Goal: Information Seeking & Learning: Learn about a topic

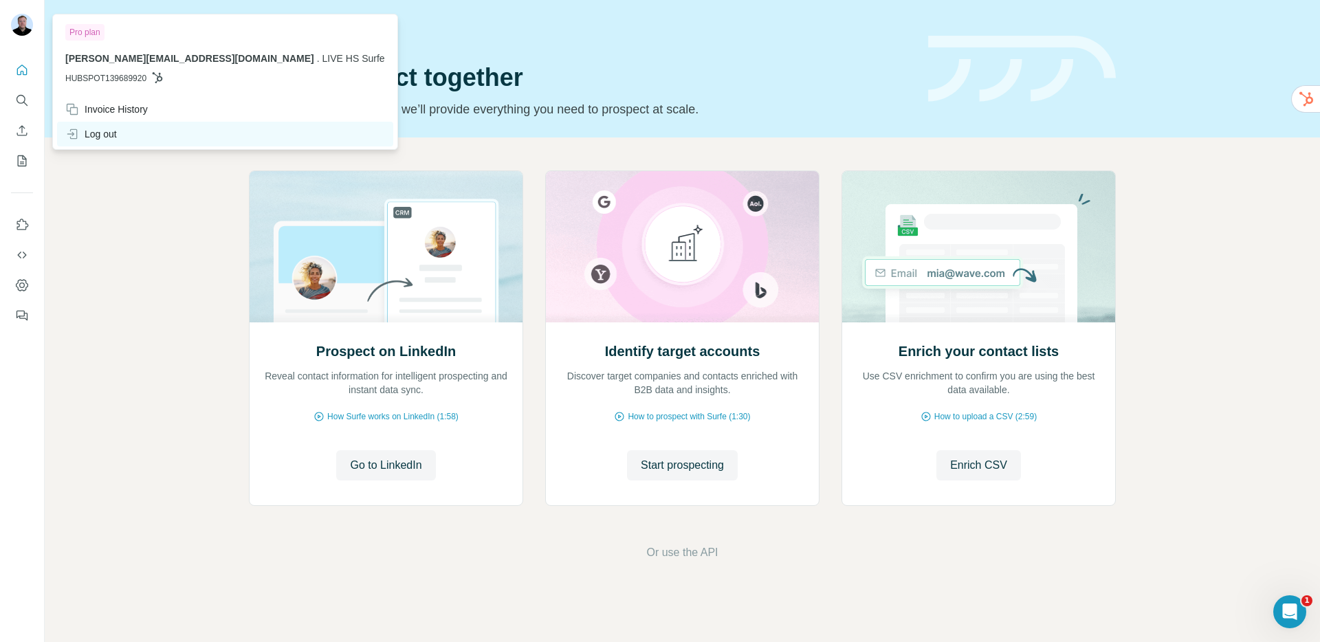
click at [77, 127] on icon at bounding box center [72, 134] width 14 height 14
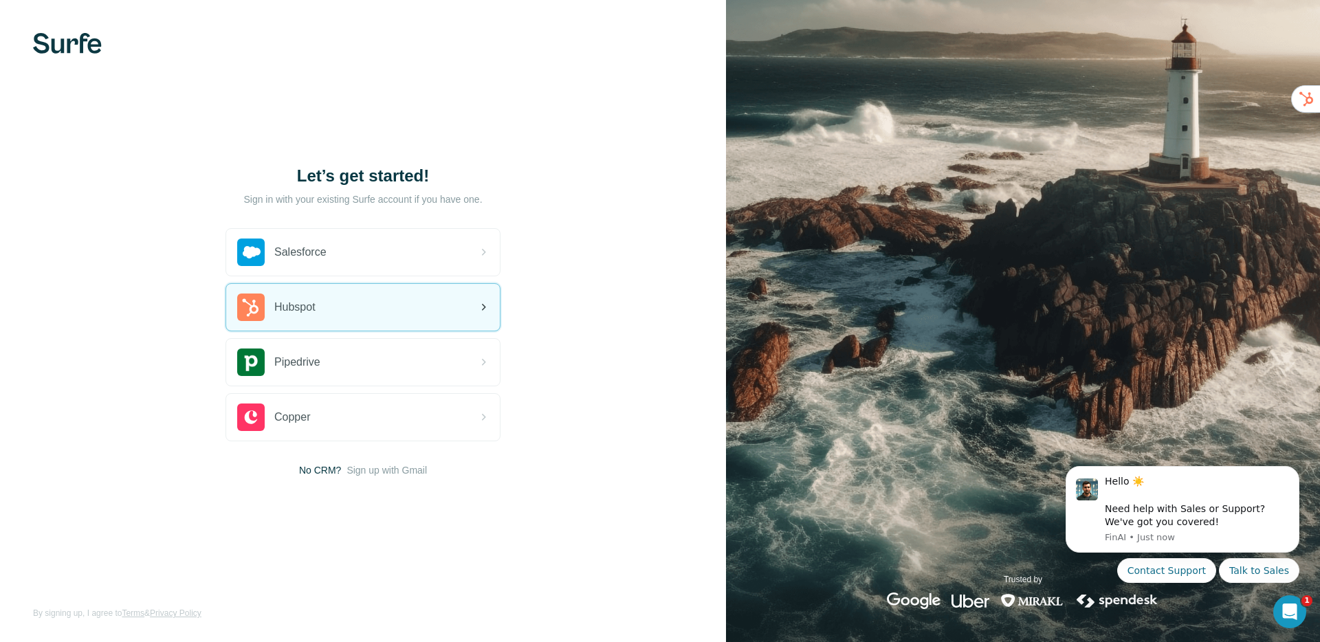
click at [340, 299] on div "Hubspot" at bounding box center [363, 307] width 274 height 47
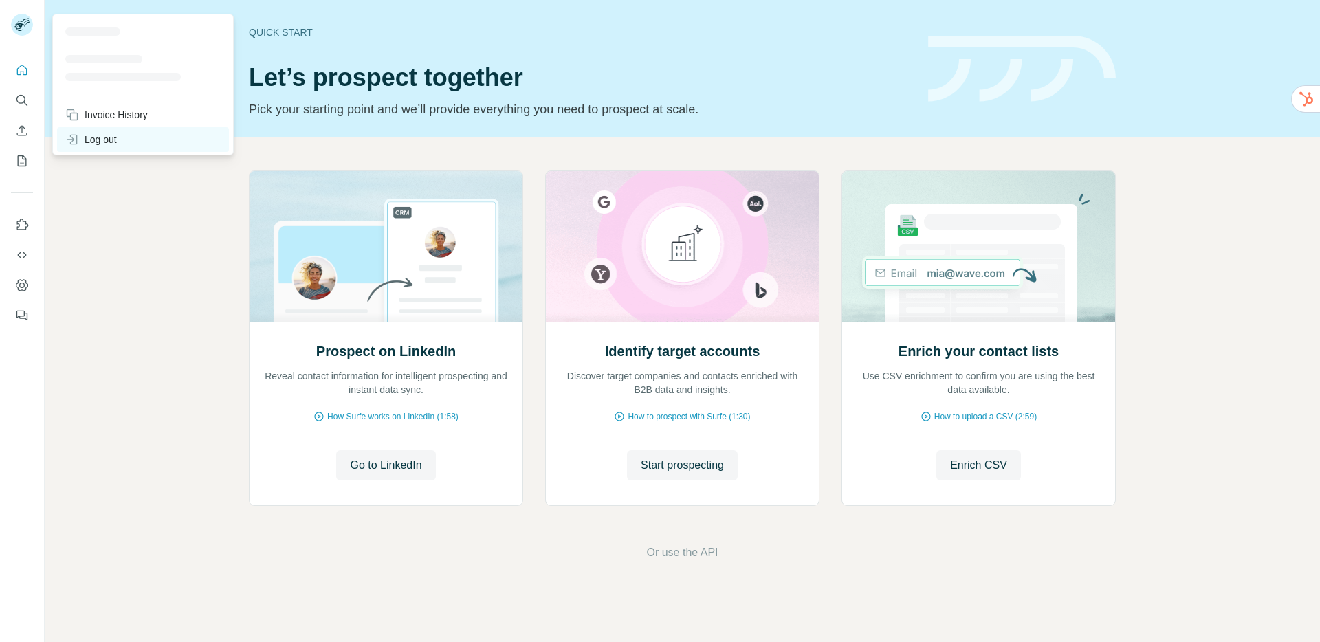
click at [75, 136] on icon at bounding box center [72, 140] width 14 height 14
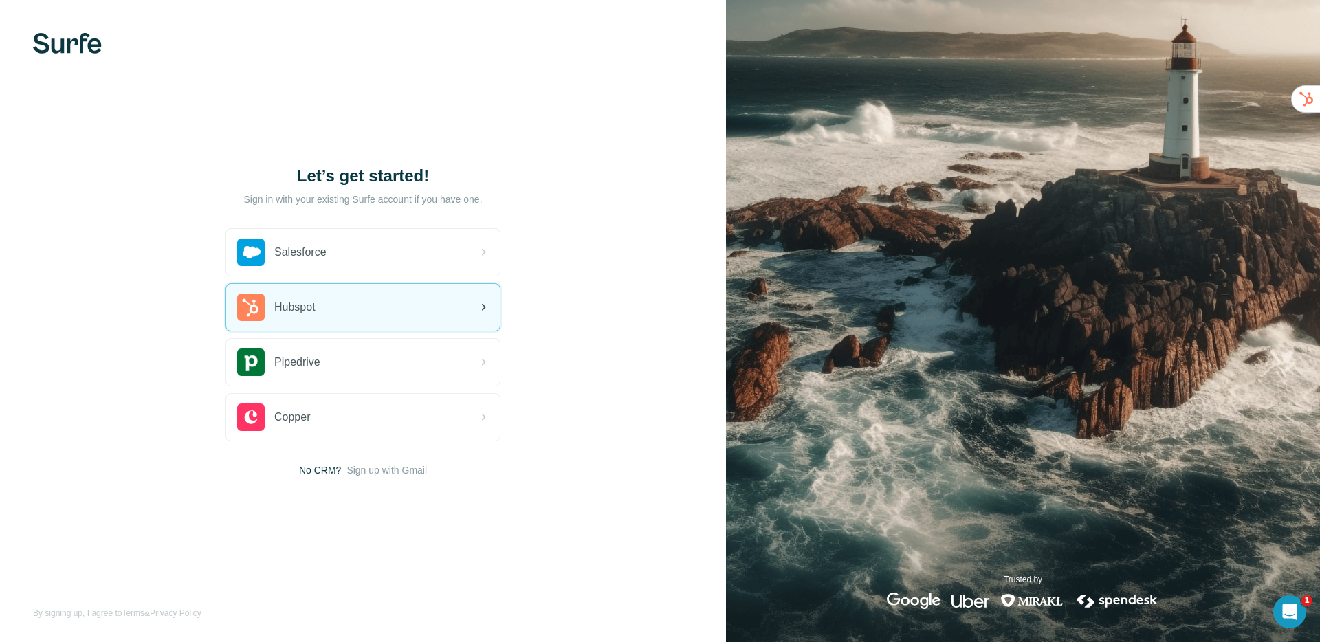
click at [322, 309] on div "Hubspot" at bounding box center [363, 307] width 274 height 47
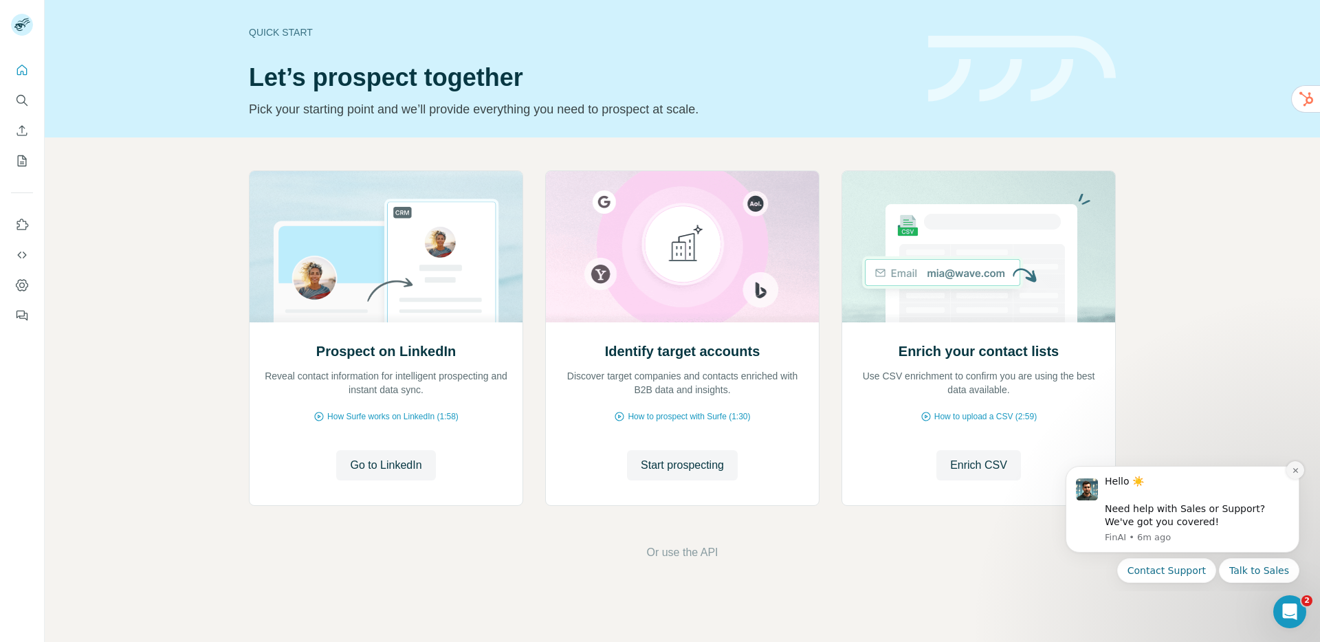
click at [1292, 473] on icon "Dismiss notification" at bounding box center [1296, 471] width 8 height 8
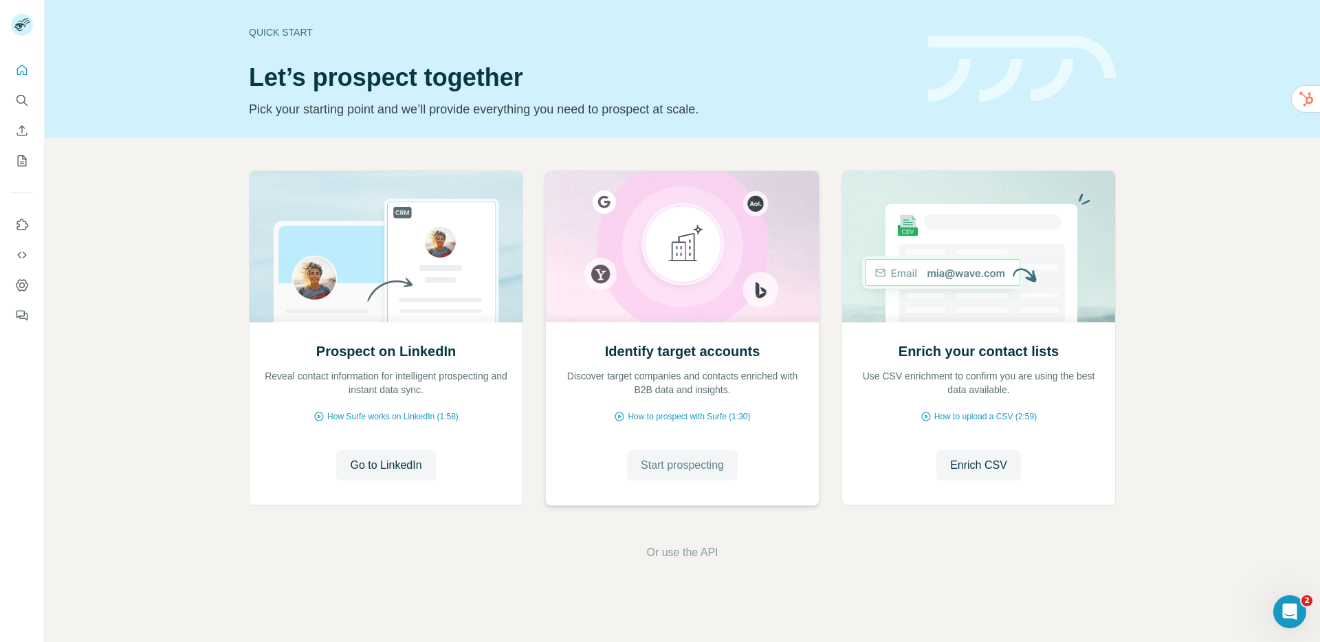
click at [657, 470] on span "Start prospecting" at bounding box center [682, 465] width 83 height 17
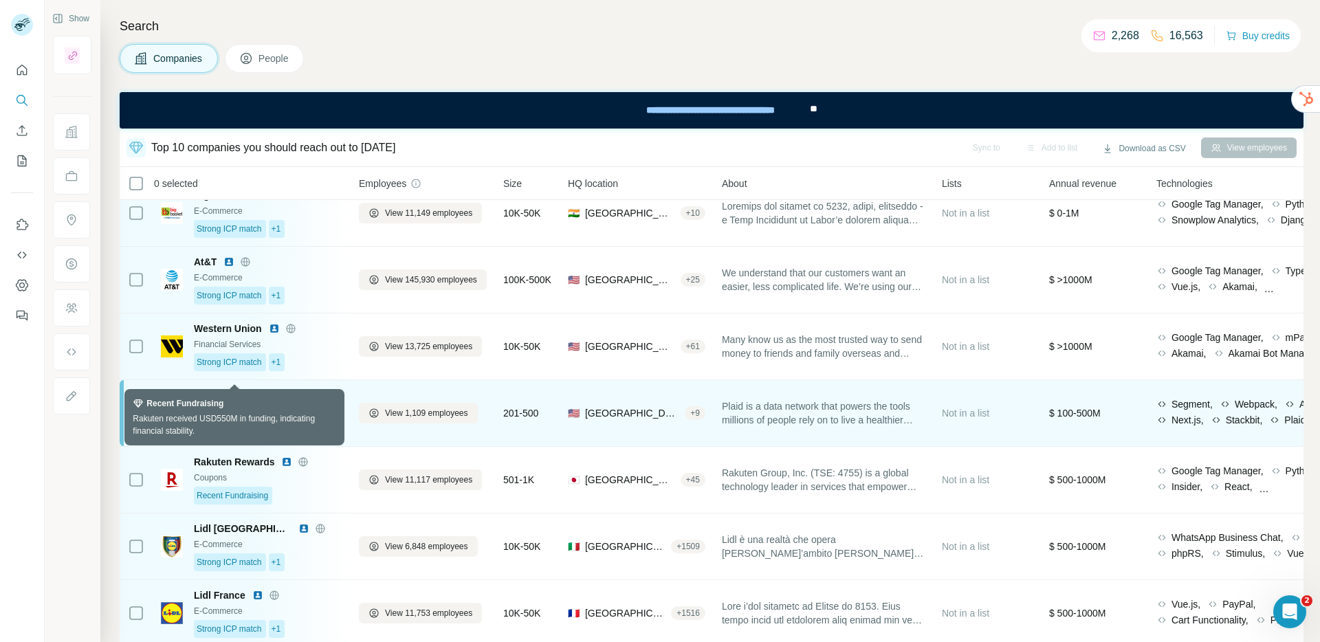
scroll to position [219, 0]
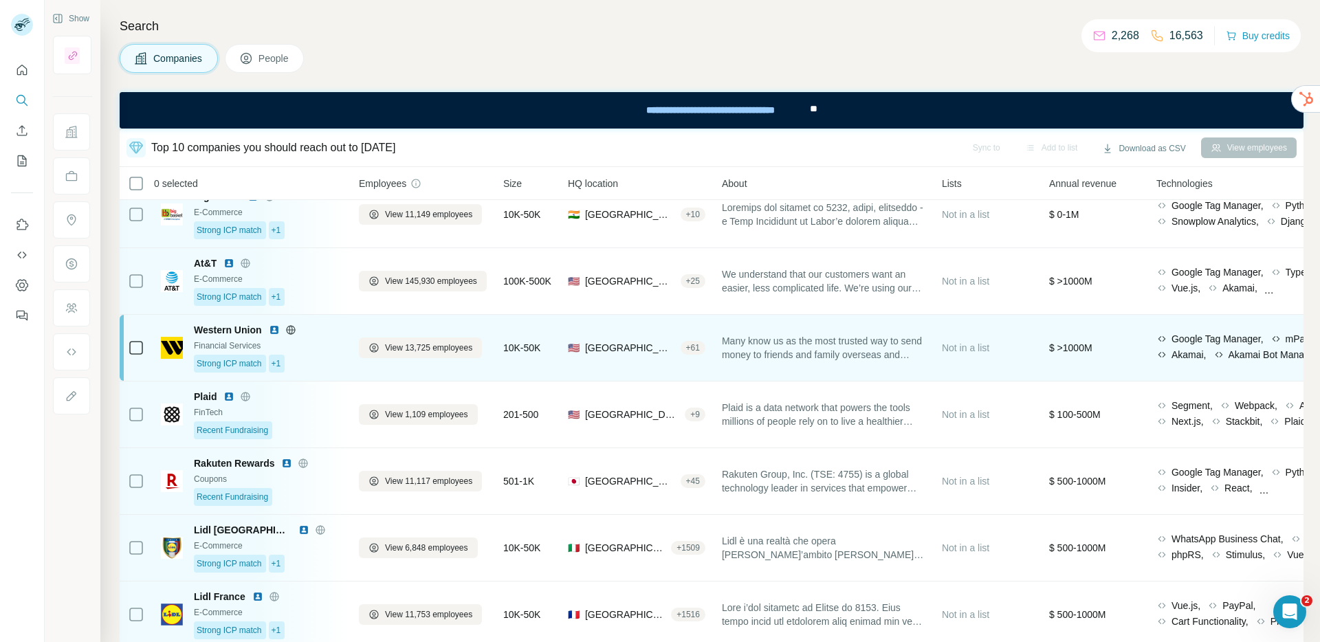
click at [278, 329] on img at bounding box center [274, 330] width 11 height 11
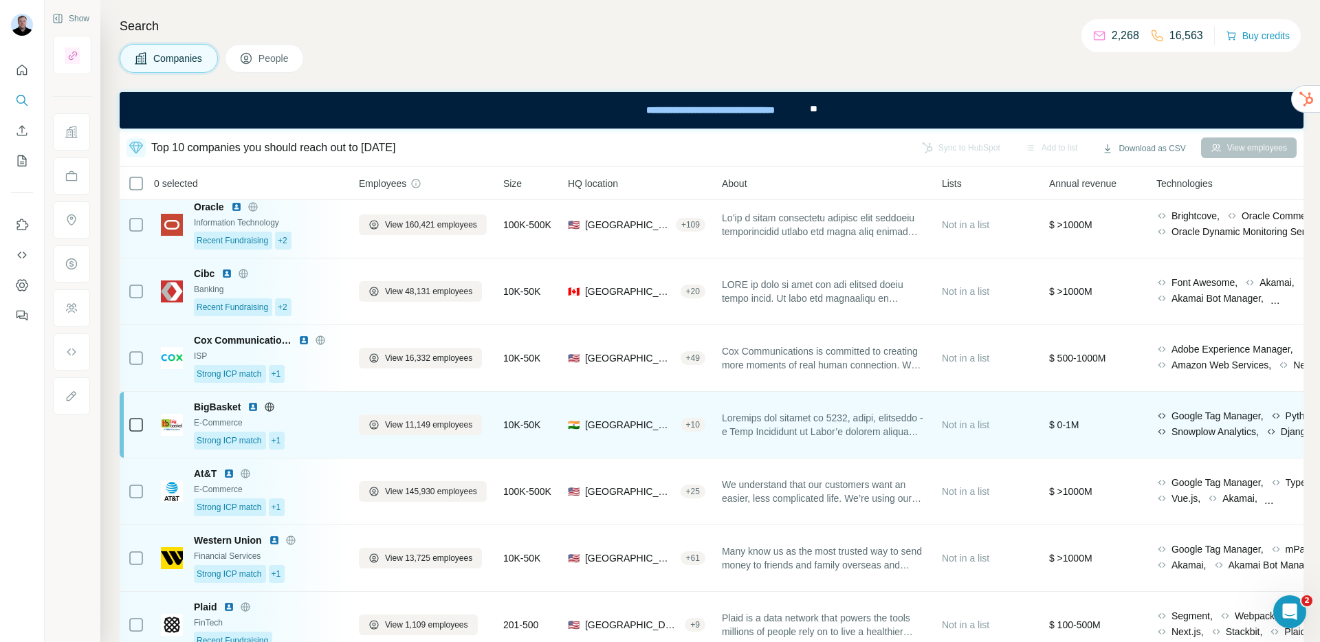
scroll to position [0, 0]
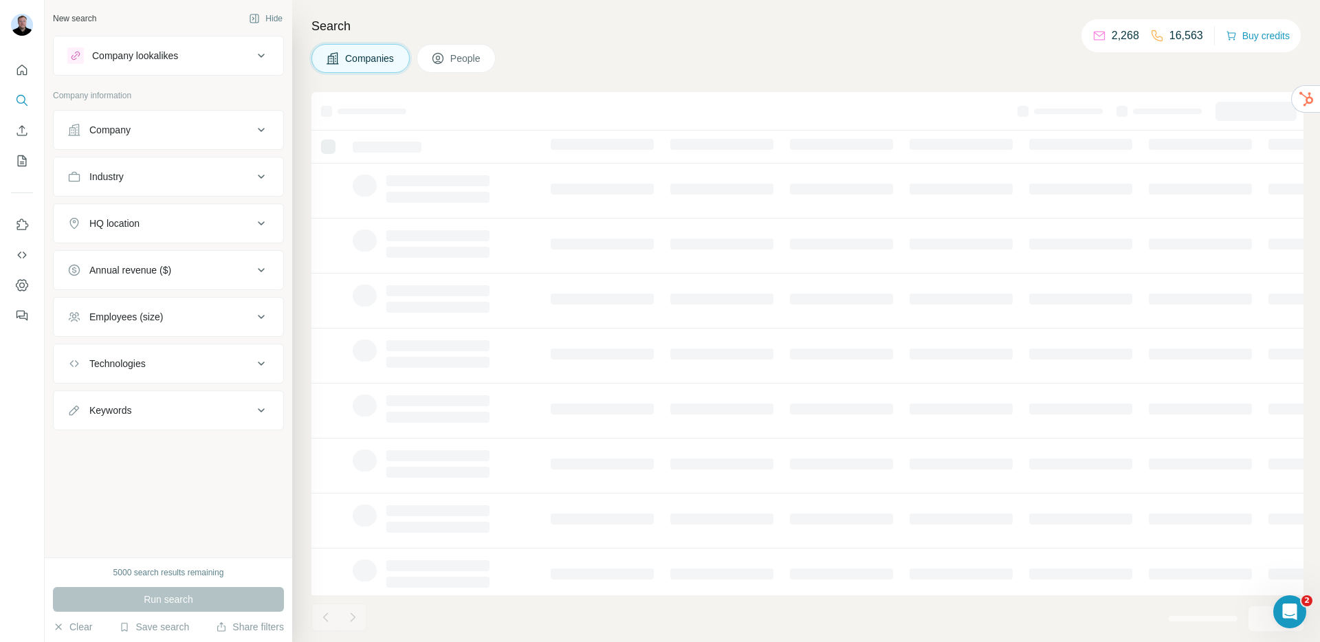
click at [165, 140] on button "Company" at bounding box center [169, 129] width 230 height 33
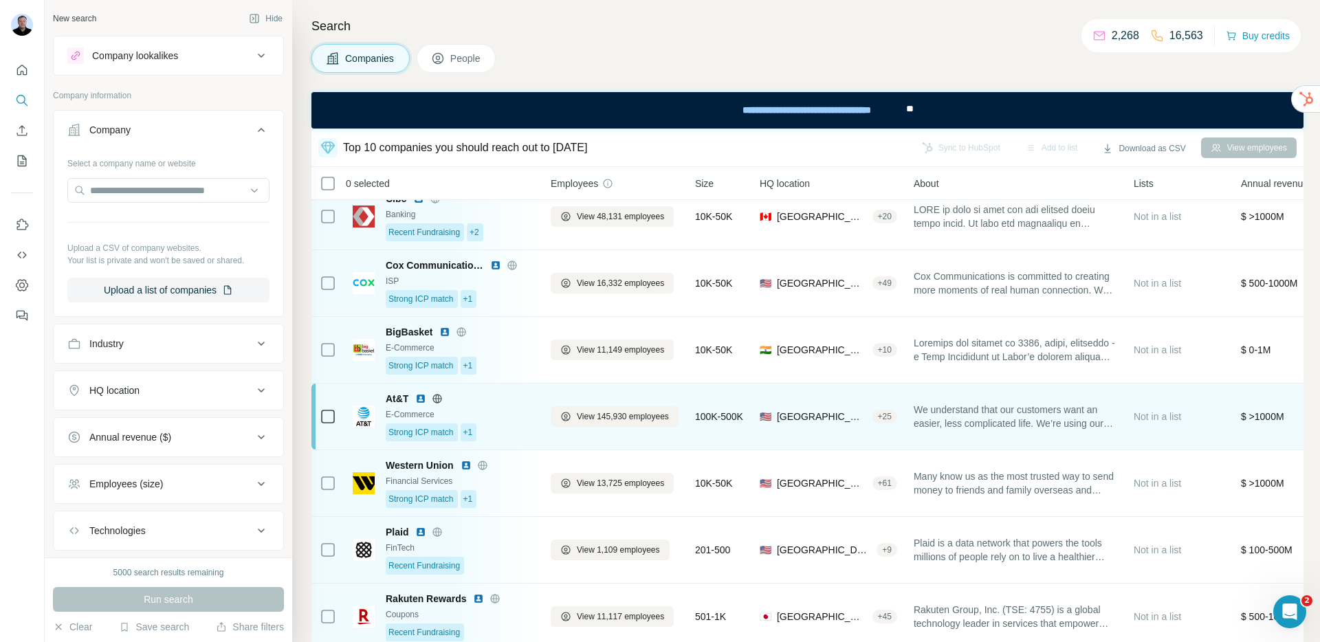
scroll to position [87, 0]
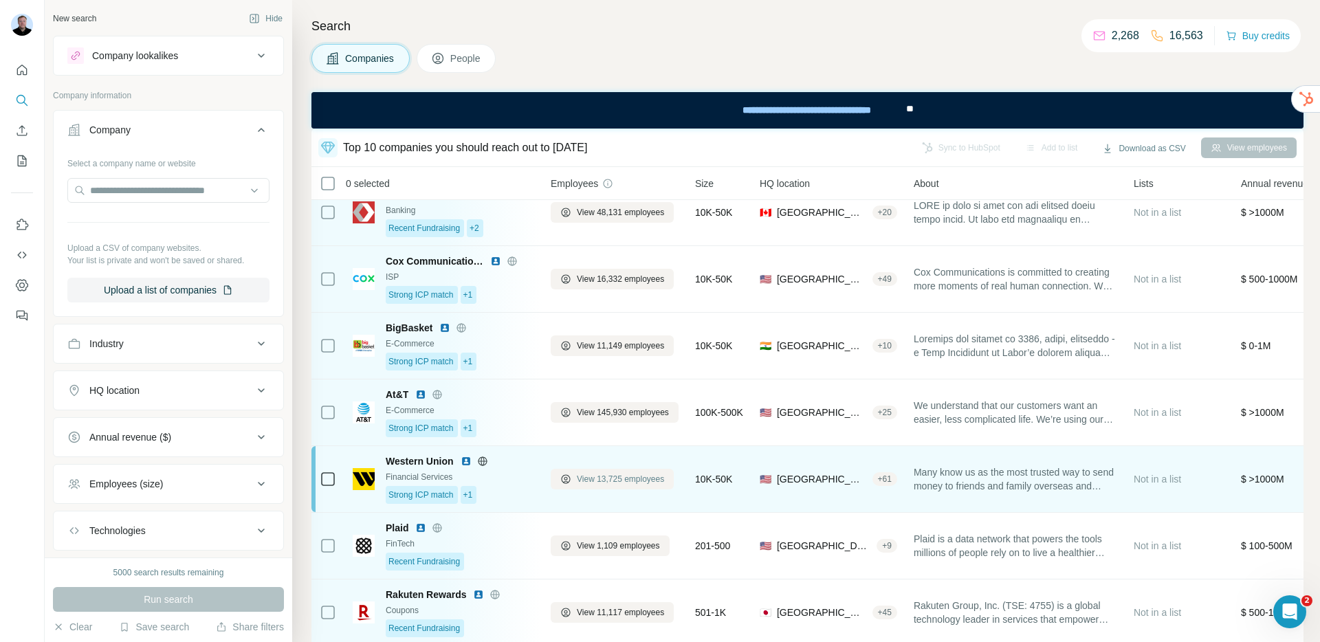
click at [594, 478] on span "View 13,725 employees" at bounding box center [620, 479] width 87 height 12
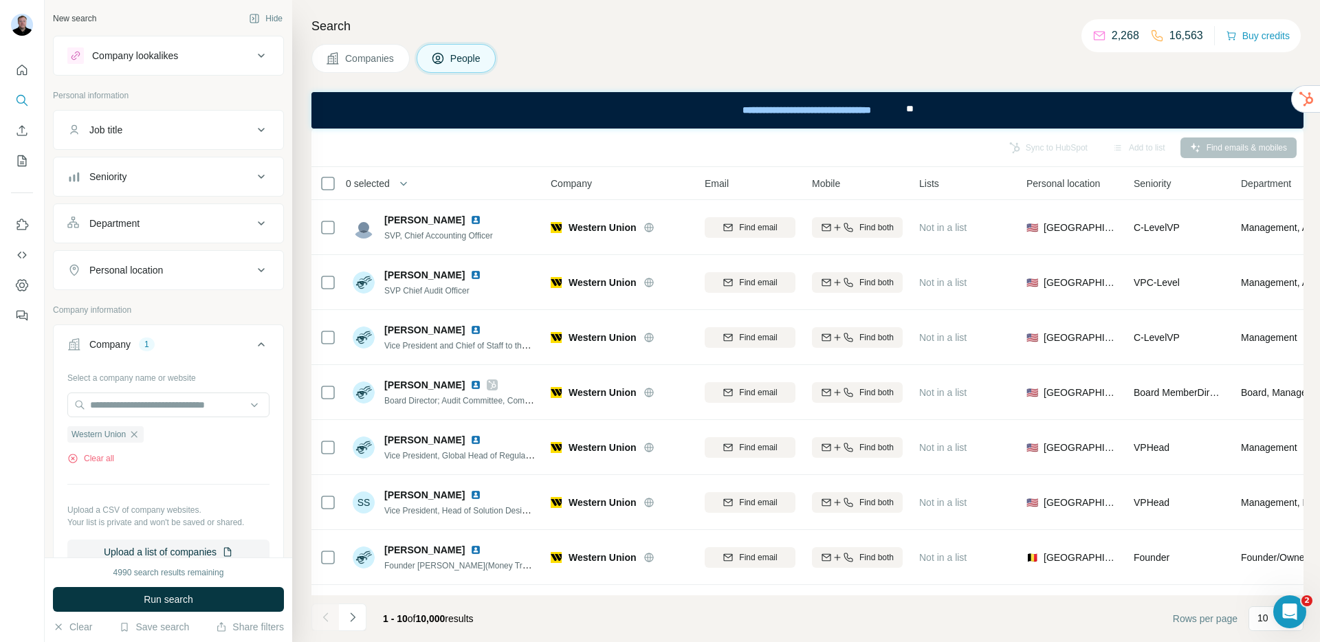
click at [129, 230] on div "Department" at bounding box center [114, 224] width 50 height 14
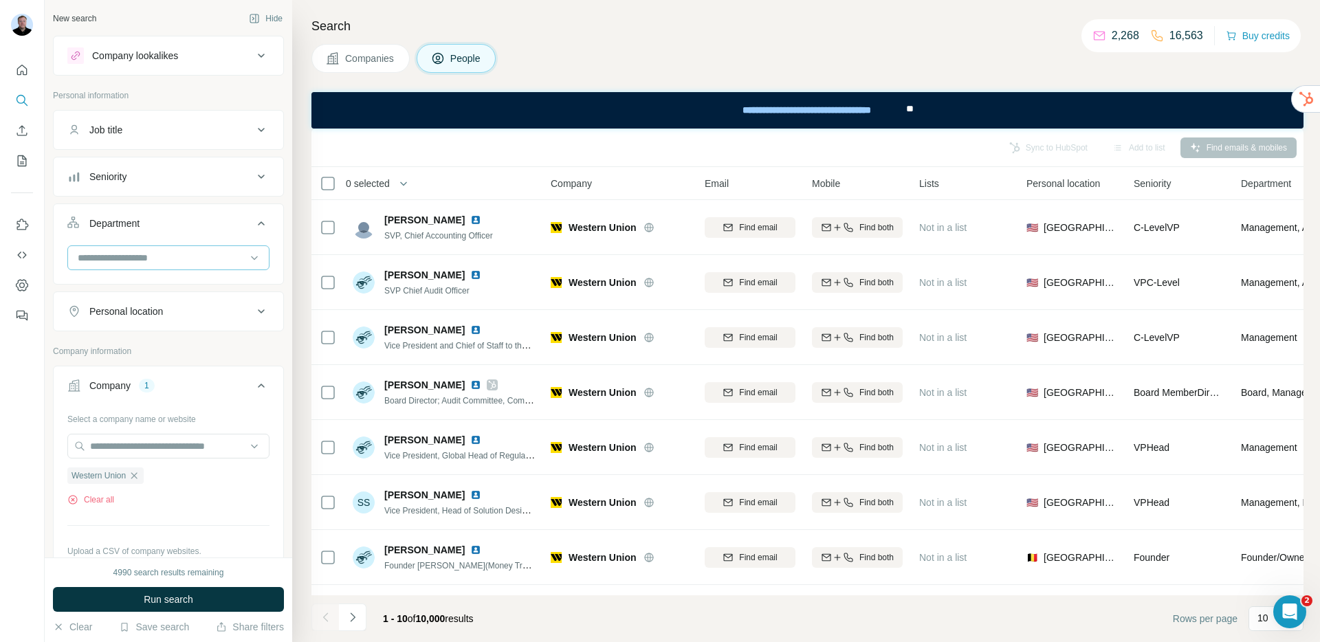
click at [131, 254] on input at bounding box center [161, 257] width 170 height 15
click at [142, 331] on div "Sales" at bounding box center [163, 339] width 185 height 25
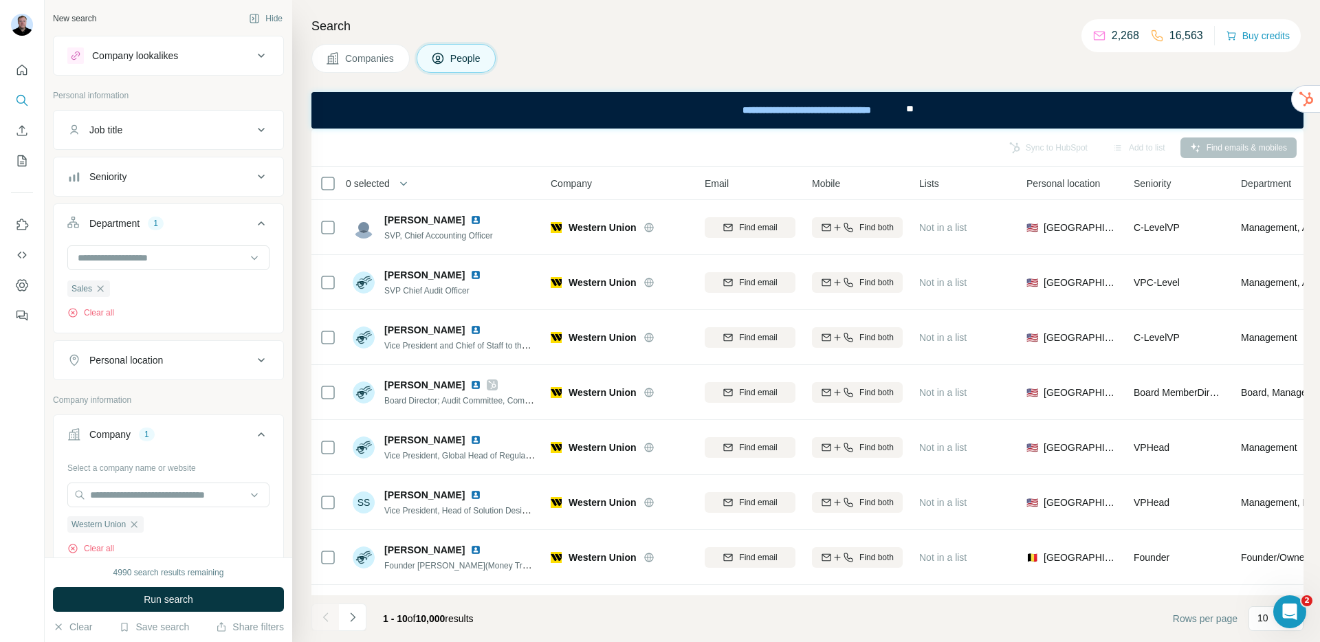
click at [135, 364] on div "Personal location" at bounding box center [126, 360] width 74 height 14
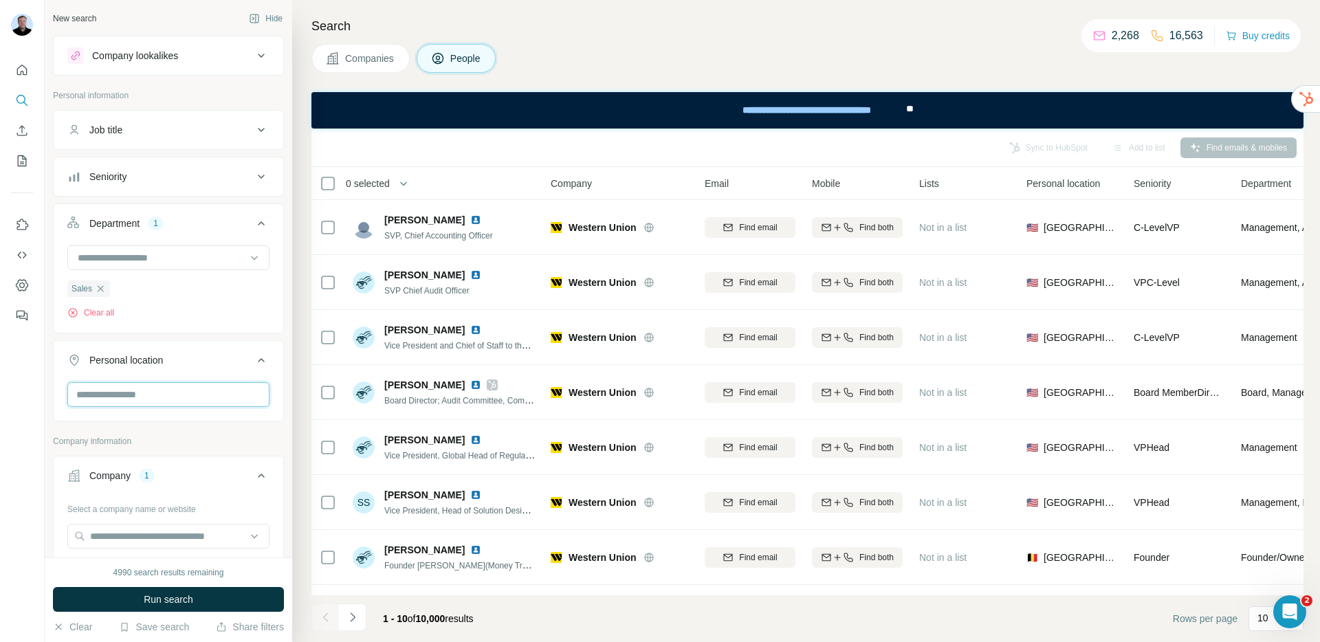
click at [133, 396] on input "text" at bounding box center [168, 394] width 202 height 25
type input "******"
click at [132, 508] on label "🇺🇸 United States" at bounding box center [136, 514] width 115 height 17
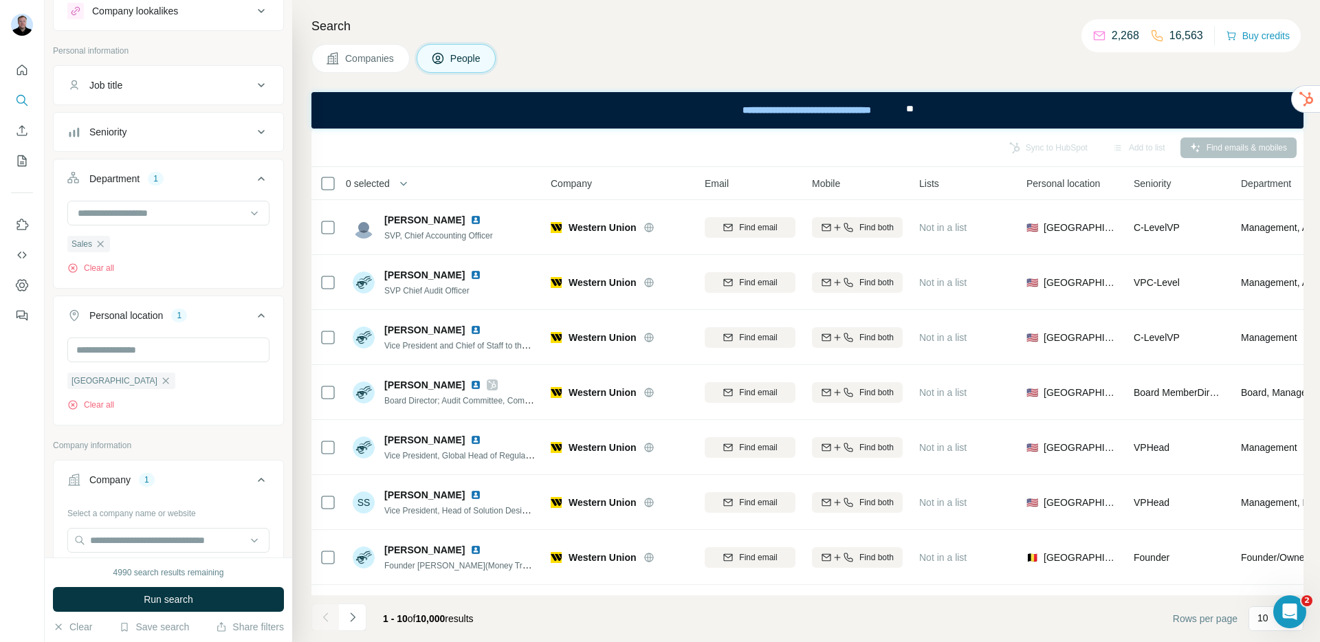
scroll to position [64, 0]
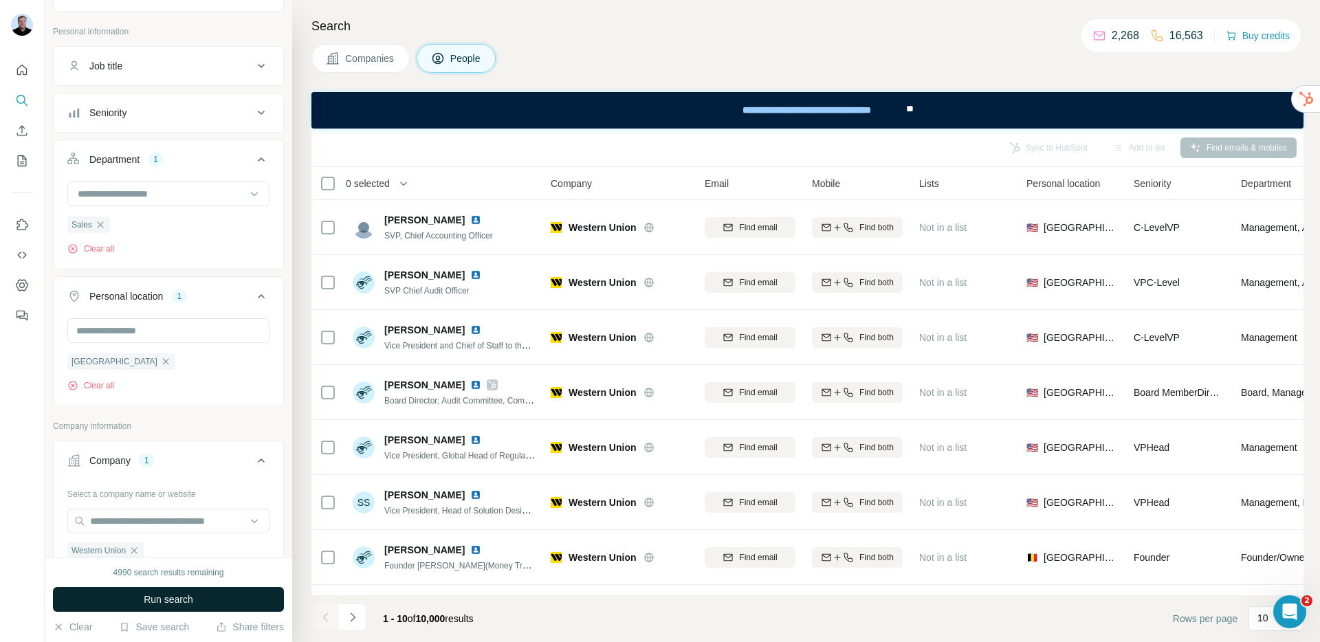
click at [175, 596] on span "Run search" at bounding box center [169, 600] width 50 height 14
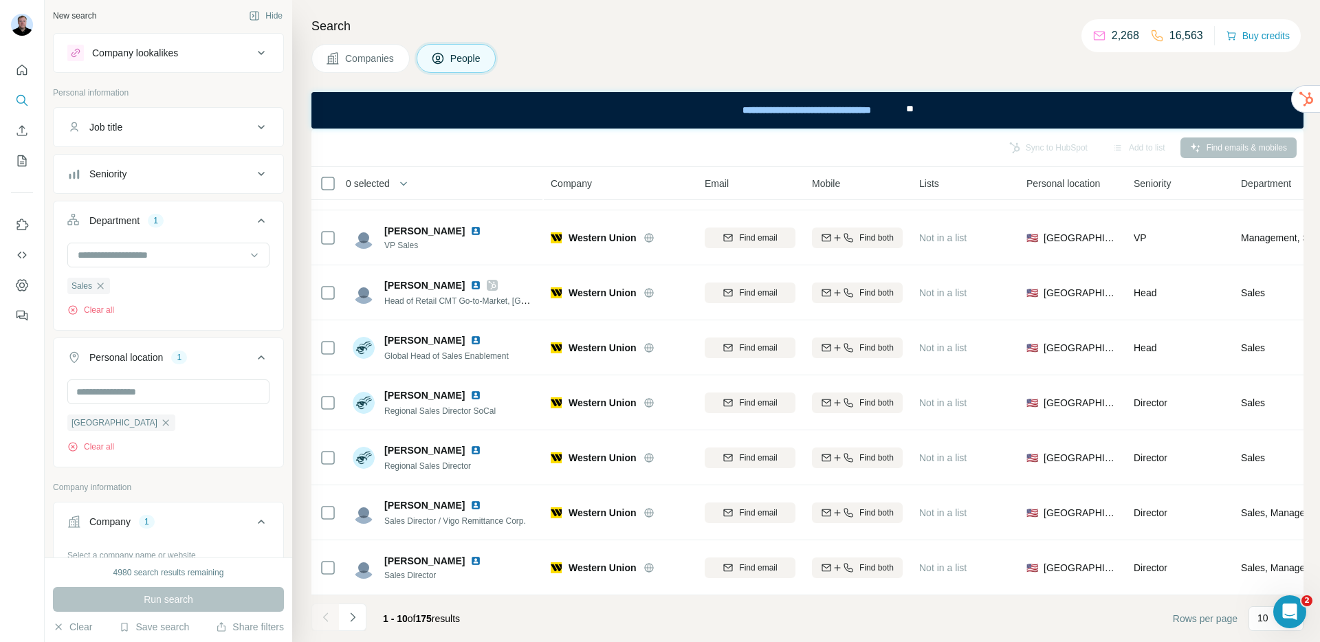
scroll to position [0, 0]
click at [172, 178] on div "Seniority" at bounding box center [160, 177] width 186 height 14
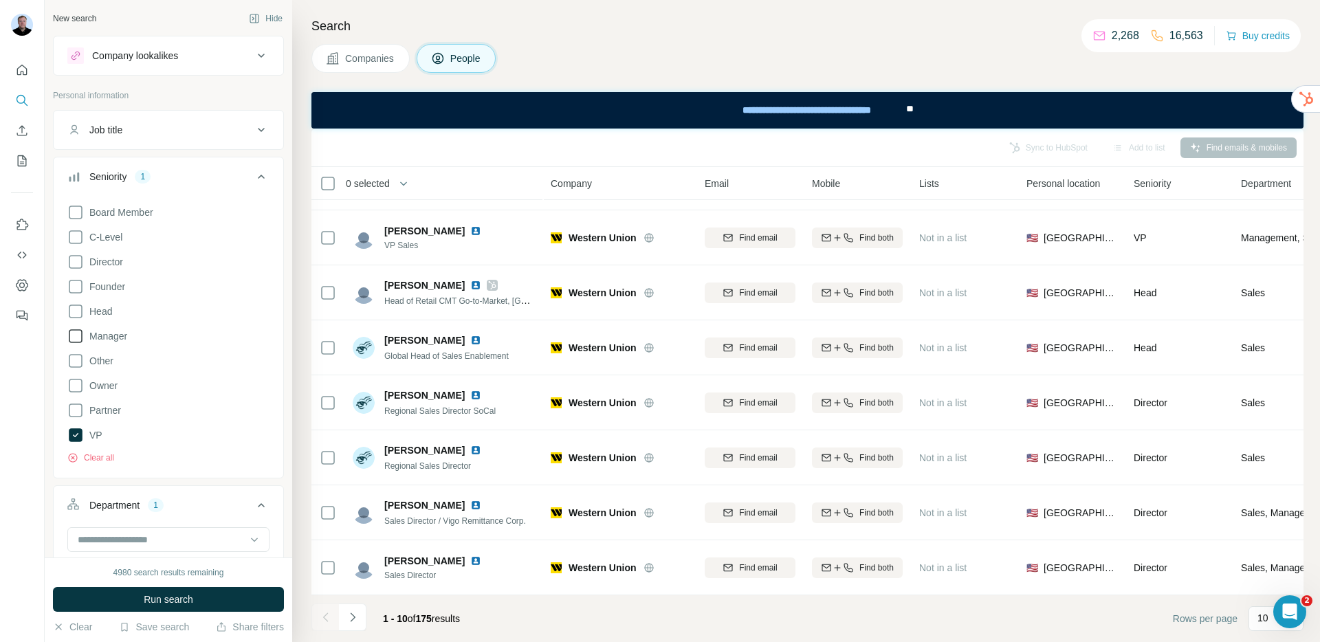
click at [76, 340] on icon at bounding box center [75, 336] width 17 height 17
click at [76, 233] on icon at bounding box center [75, 237] width 17 height 17
click at [71, 261] on icon at bounding box center [75, 262] width 17 height 17
click at [137, 591] on button "Run search" at bounding box center [168, 599] width 231 height 25
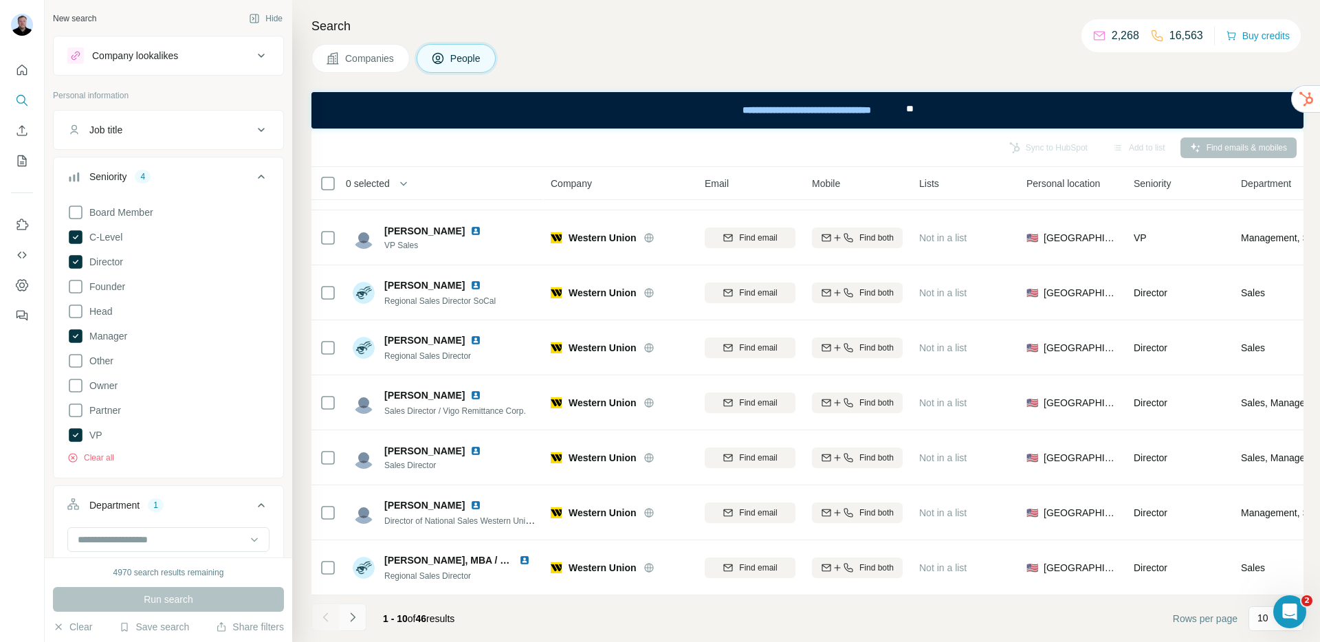
click at [360, 620] on button "Navigate to next page" at bounding box center [353, 618] width 28 height 28
click at [357, 620] on icon "Navigate to next page" at bounding box center [353, 618] width 14 height 14
click at [356, 620] on icon "Navigate to next page" at bounding box center [353, 618] width 14 height 14
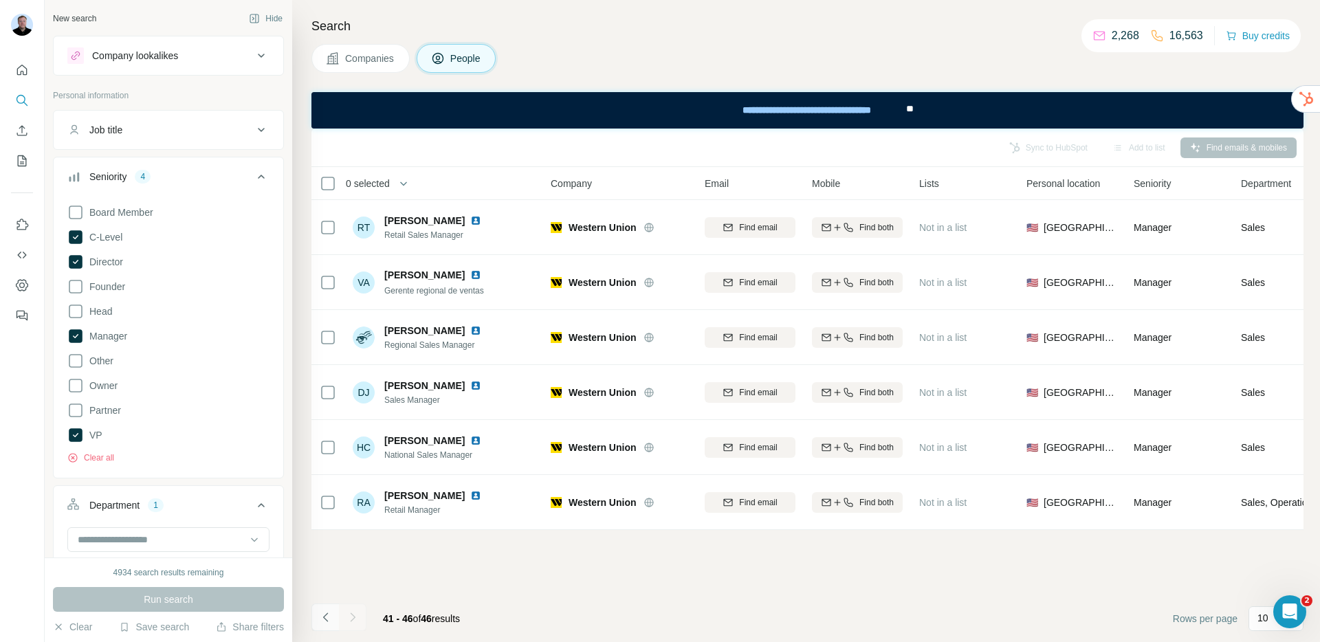
click at [328, 618] on icon "Navigate to previous page" at bounding box center [326, 618] width 14 height 14
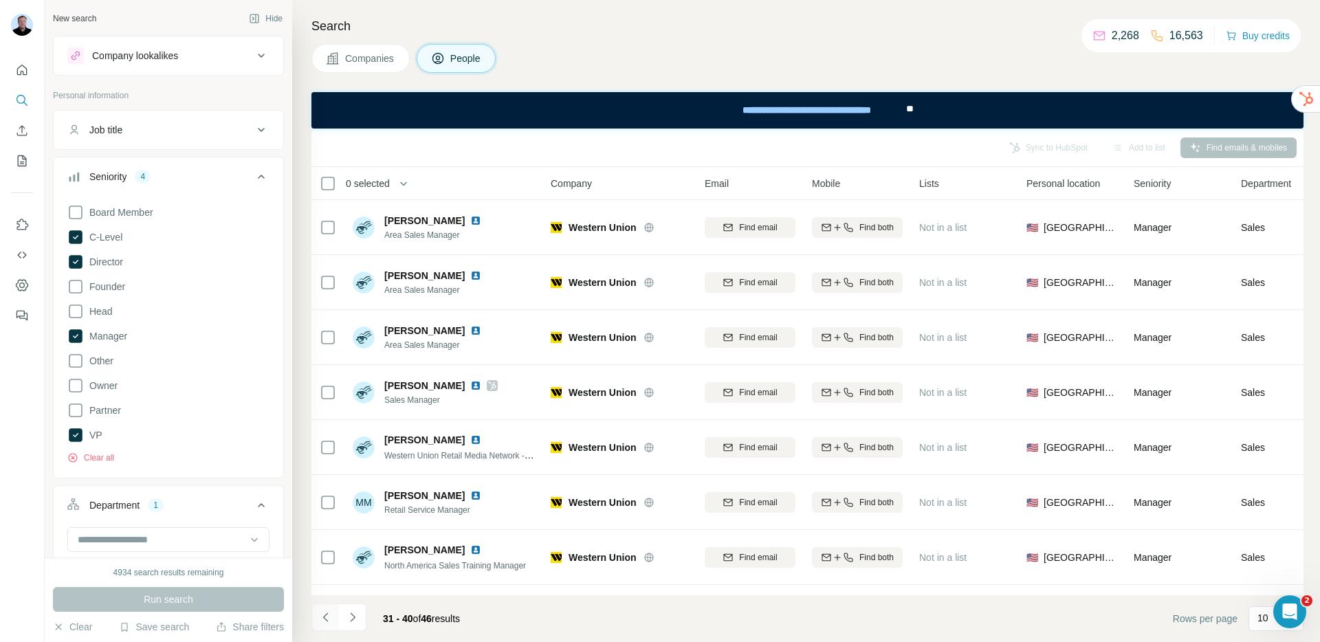
click at [328, 618] on icon "Navigate to previous page" at bounding box center [326, 618] width 14 height 14
click at [328, 618] on div at bounding box center [326, 618] width 28 height 28
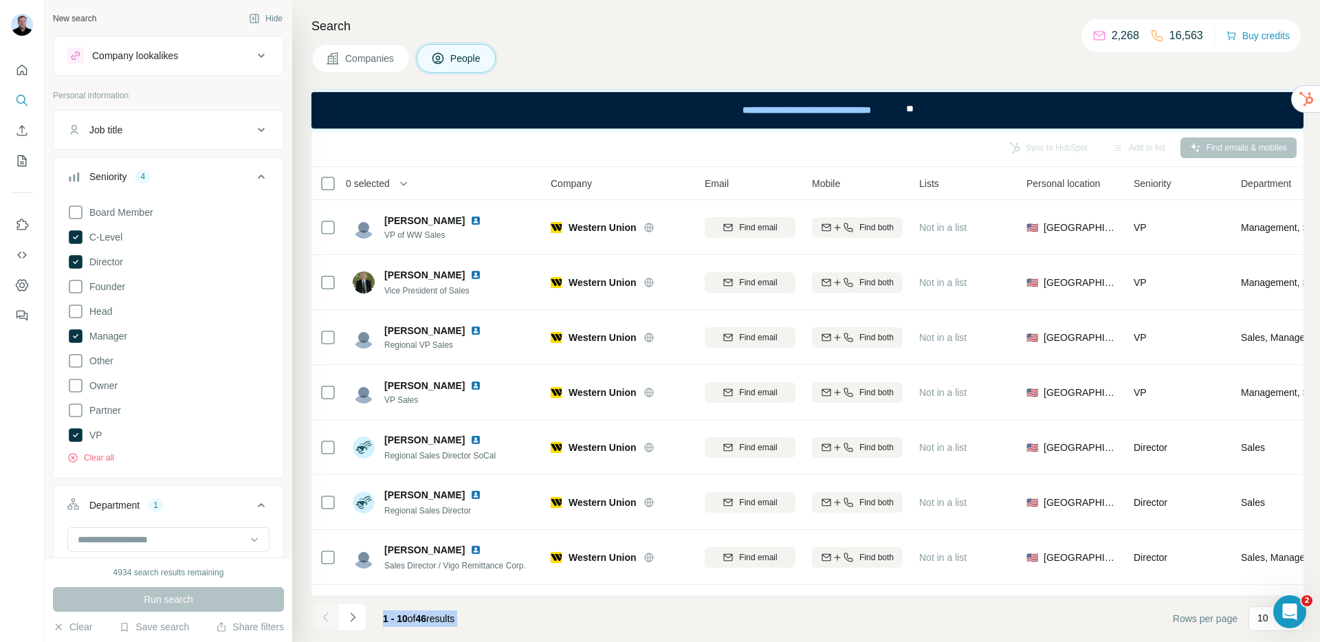
click at [328, 618] on div at bounding box center [326, 618] width 28 height 28
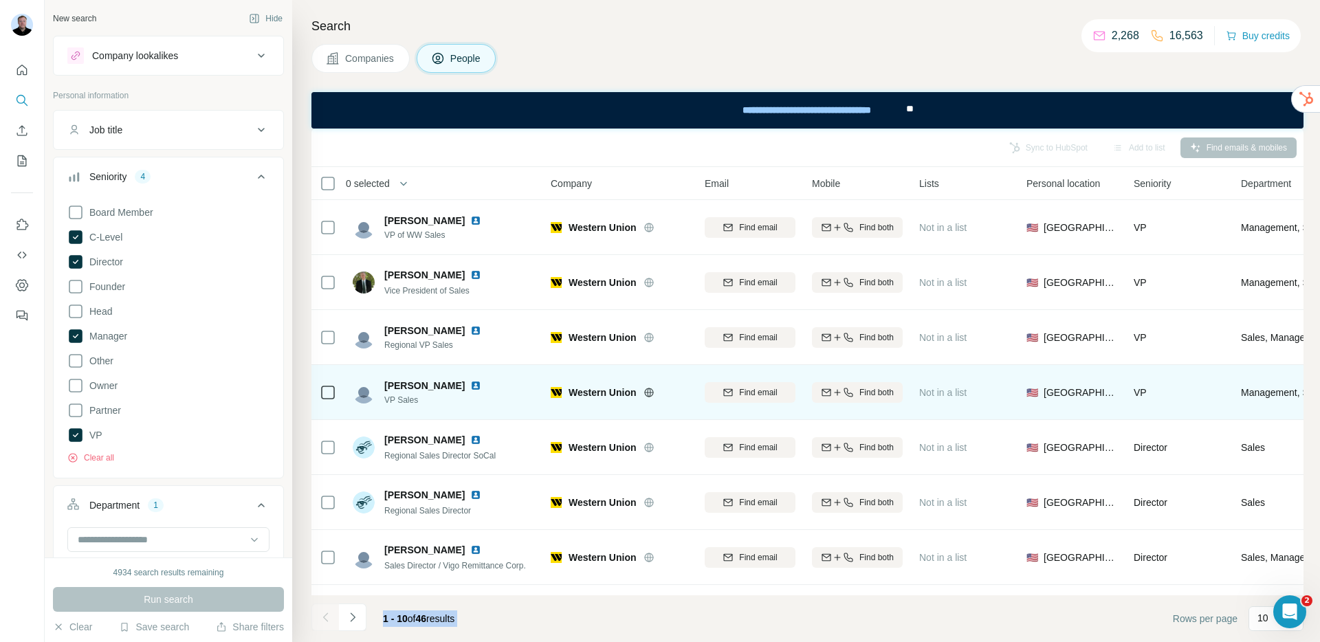
click at [470, 384] on img at bounding box center [475, 385] width 11 height 11
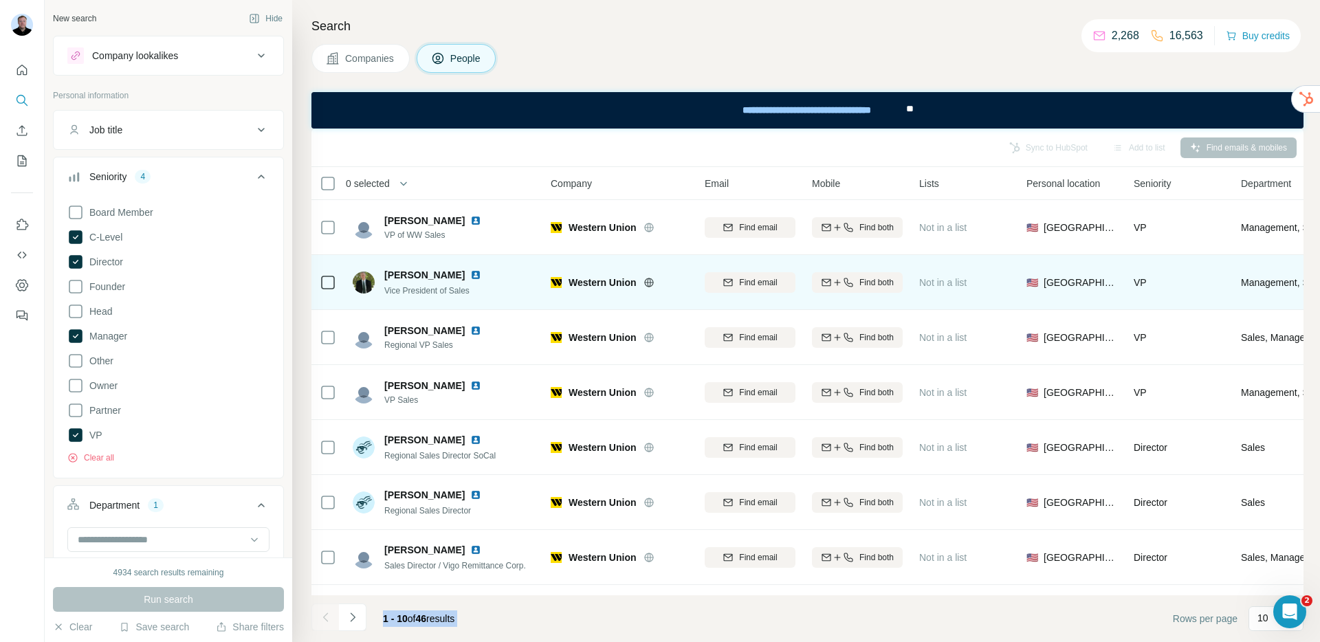
click at [470, 272] on img at bounding box center [475, 275] width 11 height 11
